Goal: Transaction & Acquisition: Purchase product/service

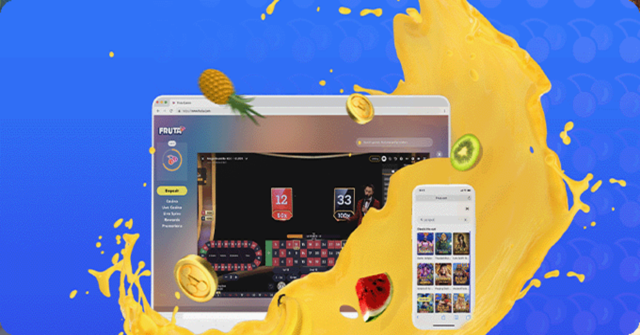
click at [37, 29] on button "Kirjaudu" at bounding box center [48, 25] width 23 height 7
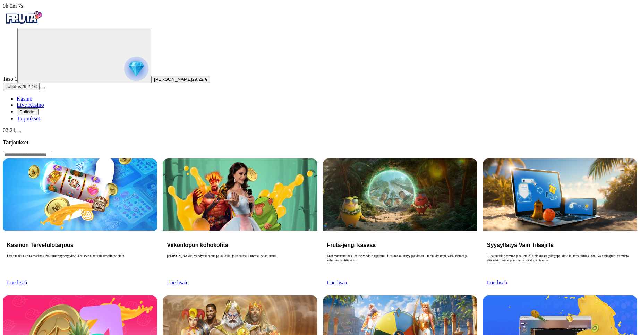
click at [507, 280] on span "Lue lisää" at bounding box center [497, 283] width 20 height 6
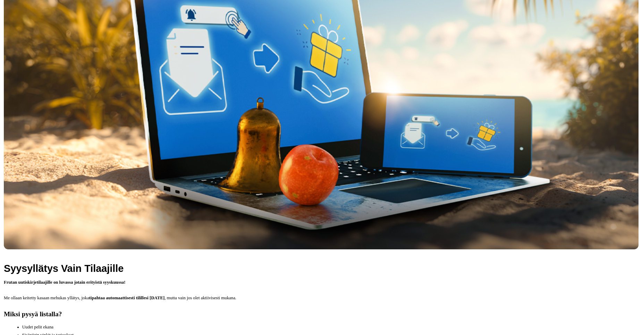
scroll to position [262, 0]
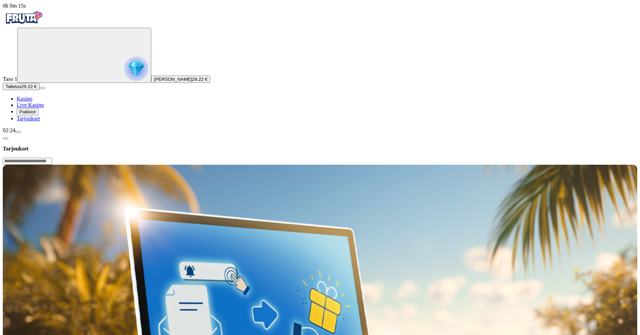
click at [36, 115] on span "Palkkiot" at bounding box center [27, 111] width 16 height 5
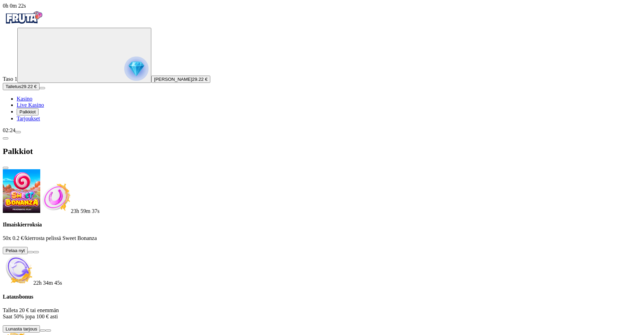
click at [48, 331] on span "info icon" at bounding box center [48, 331] width 0 height 0
click at [33, 251] on button at bounding box center [31, 252] width 6 height 2
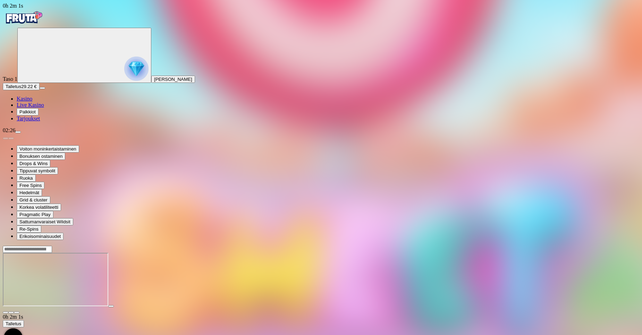
click at [52, 246] on input "Search" at bounding box center [27, 249] width 49 height 7
type input "*"
type input "*******"
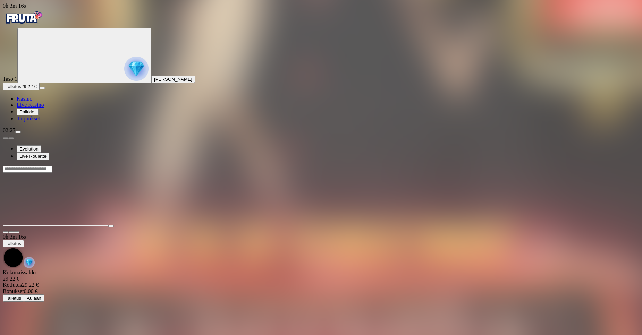
click at [44, 26] on img "Primary" at bounding box center [24, 17] width 42 height 17
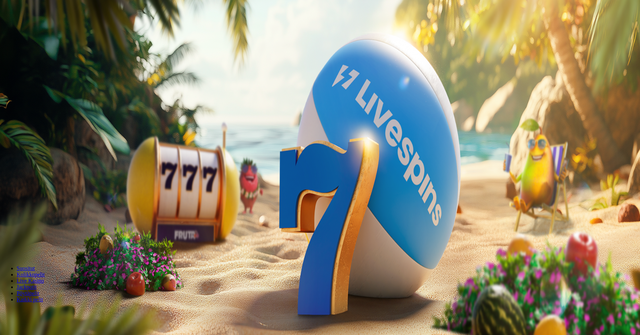
click at [124, 81] on img "Primary" at bounding box center [136, 69] width 24 height 24
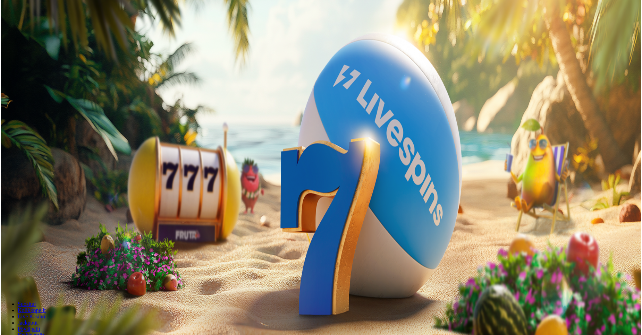
scroll to position [373, 0]
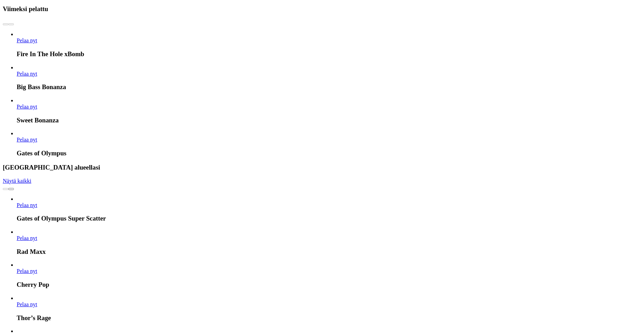
type input "*****"
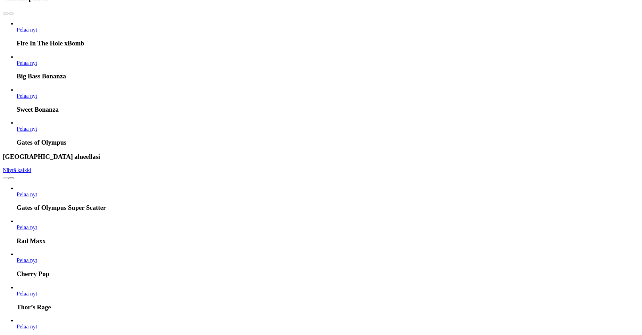
scroll to position [373, 0]
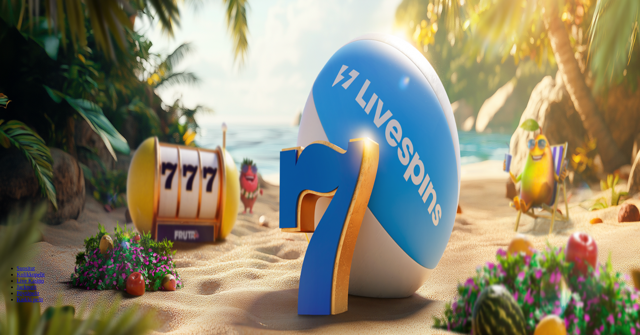
click at [31, 115] on span "Palkkiot" at bounding box center [27, 111] width 16 height 5
click at [48, 245] on span "info icon" at bounding box center [48, 245] width 0 height 0
click at [124, 81] on img "Primary" at bounding box center [136, 69] width 24 height 24
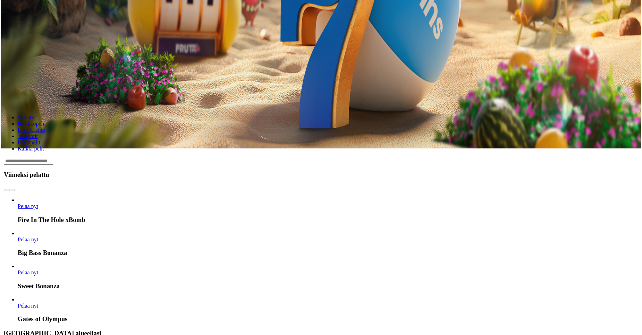
scroll to position [373, 0]
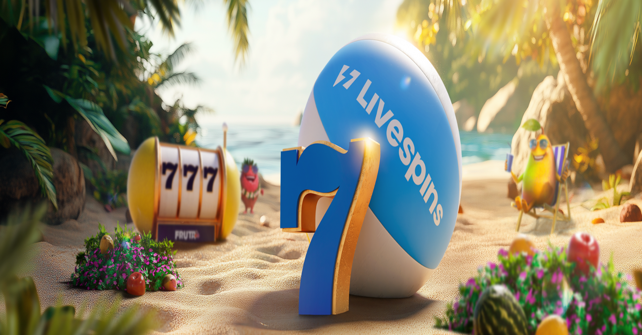
click at [191, 134] on div "Palkkiot" at bounding box center [321, 152] width 636 height 36
click at [6, 168] on span "close icon" at bounding box center [6, 168] width 0 height 0
click at [44, 24] on img "Primary" at bounding box center [24, 17] width 42 height 17
click at [39, 116] on button "Palkkiot" at bounding box center [28, 111] width 22 height 7
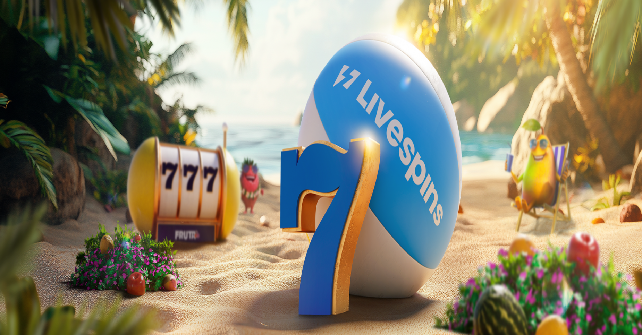
click at [40, 121] on span "Tarjoukset" at bounding box center [28, 119] width 23 height 6
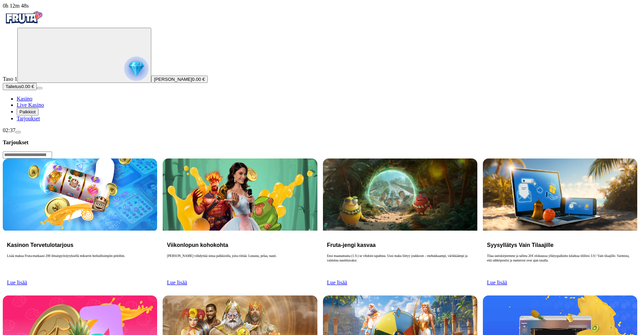
click at [187, 280] on span "Lue lisää" at bounding box center [177, 283] width 20 height 6
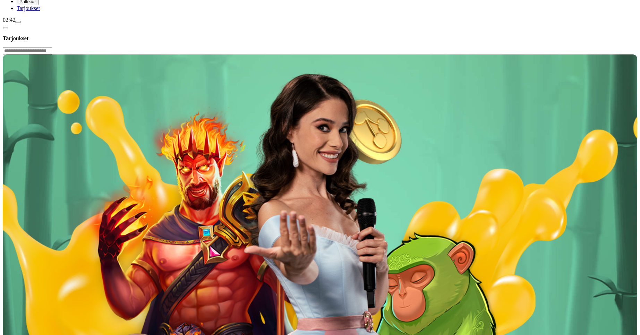
scroll to position [116, 0]
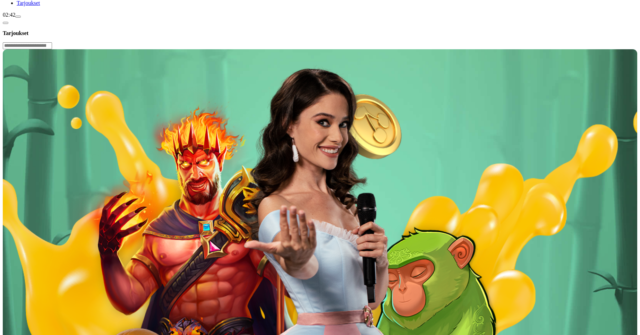
click at [52, 42] on input "Search" at bounding box center [27, 45] width 49 height 7
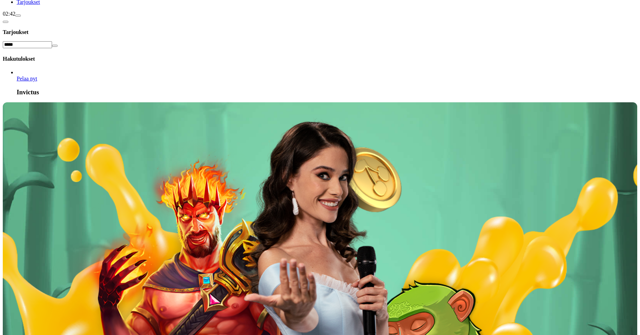
type input "*****"
click at [37, 76] on span "Pelaa nyt" at bounding box center [27, 79] width 20 height 6
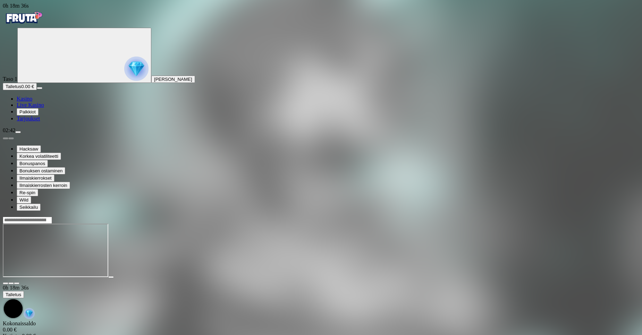
click at [36, 115] on span "Palkkiot" at bounding box center [27, 111] width 16 height 5
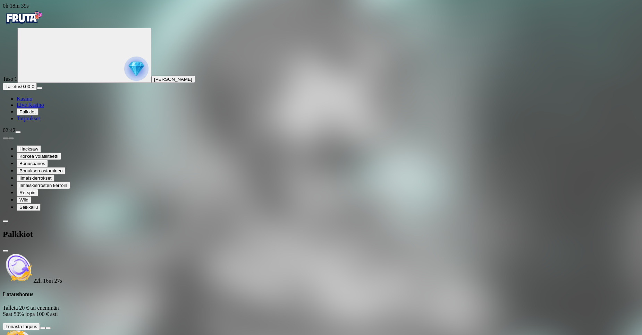
click at [29, 122] on ul "Kasino Live Kasino Palkkiot Tarjoukset" at bounding box center [321, 109] width 636 height 26
click at [38, 121] on span "Tarjoukset" at bounding box center [28, 119] width 23 height 6
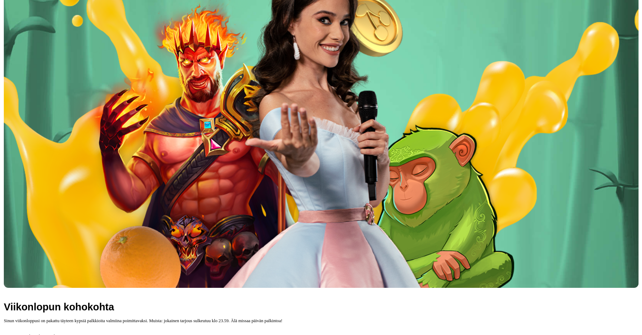
scroll to position [289, 0]
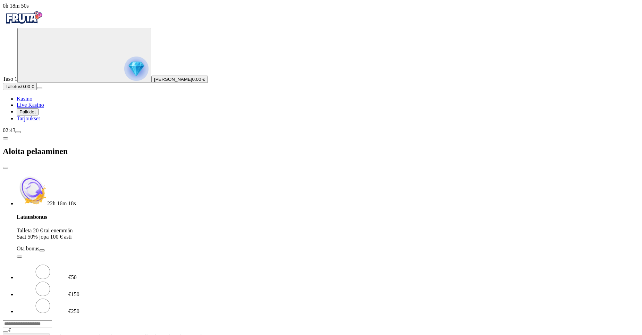
click at [6, 168] on span "close icon" at bounding box center [6, 168] width 0 height 0
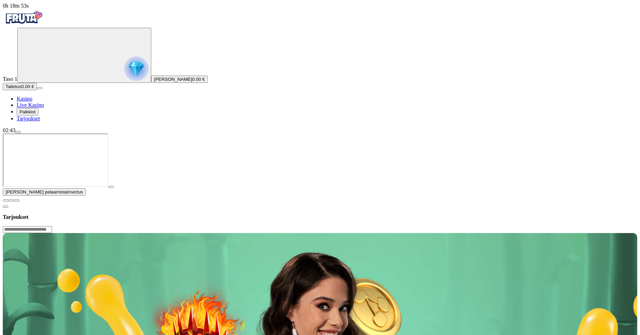
click at [32, 102] on span "Kasino" at bounding box center [25, 99] width 16 height 6
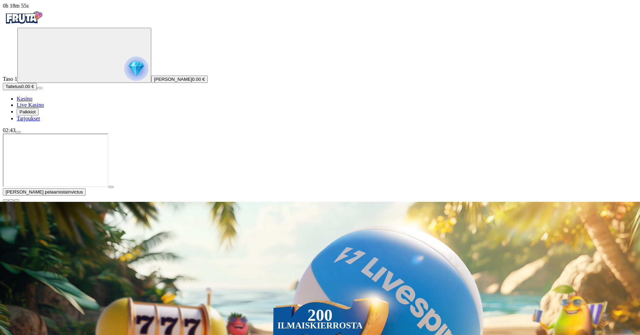
click at [6, 201] on span "close icon" at bounding box center [6, 201] width 0 height 0
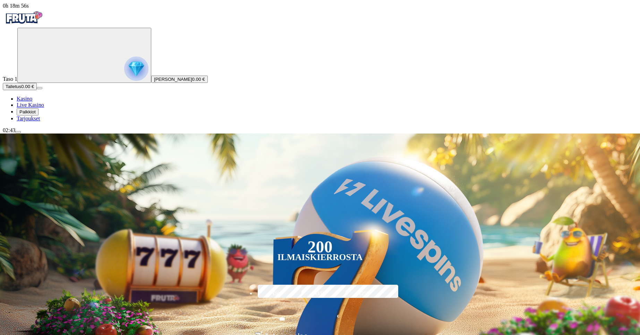
type input "*****"
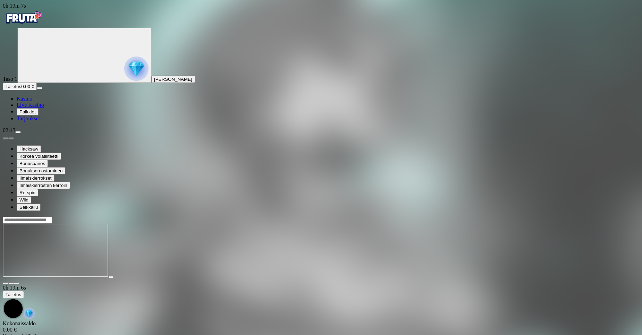
click at [44, 25] on img "Primary" at bounding box center [24, 17] width 42 height 17
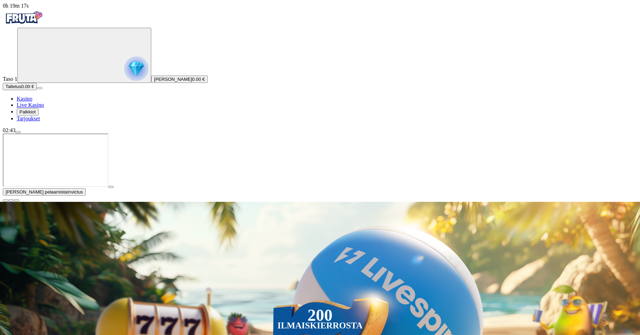
click at [6, 201] on span "close icon" at bounding box center [6, 201] width 0 height 0
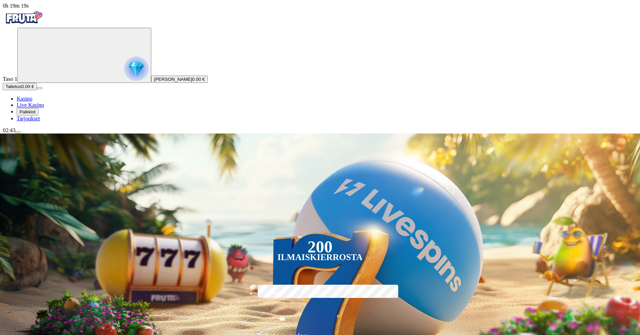
click at [36, 121] on span "Tarjoukset" at bounding box center [28, 119] width 23 height 6
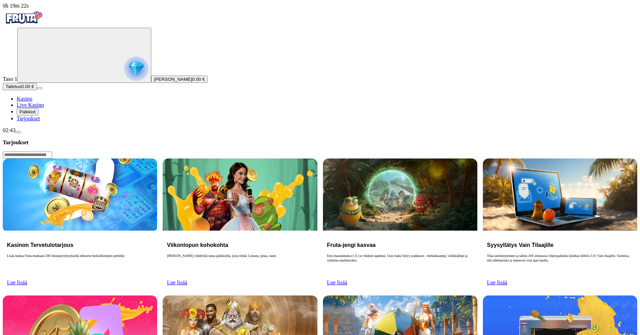
click at [187, 280] on span "Lue lisää" at bounding box center [177, 283] width 20 height 6
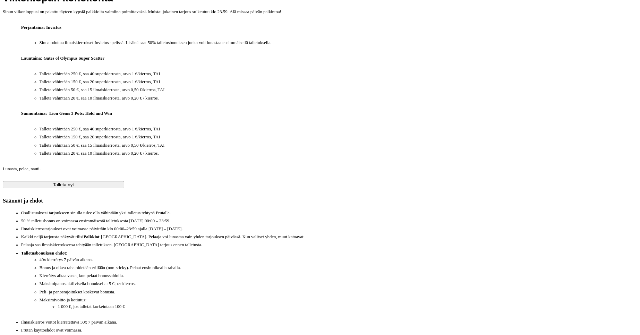
scroll to position [530, 0]
